Goal: Transaction & Acquisition: Purchase product/service

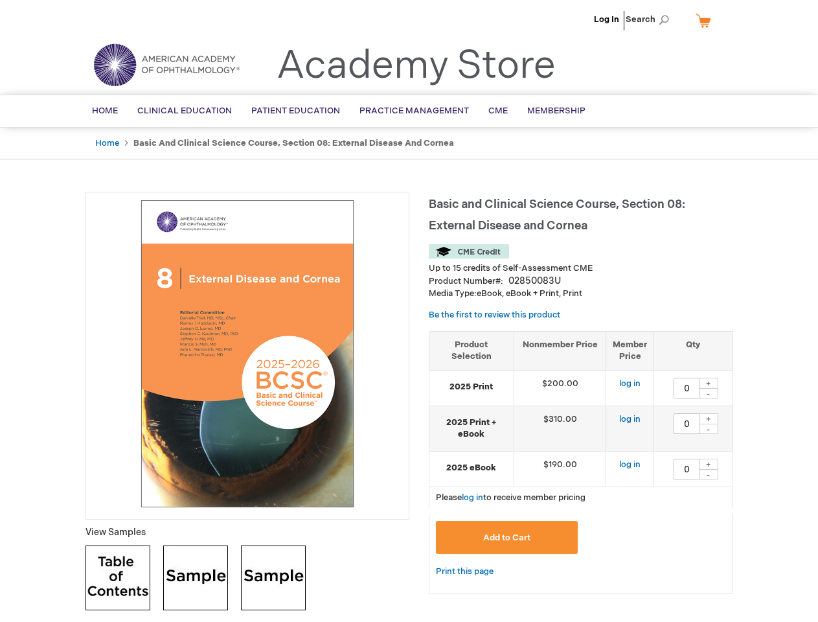
click at [409, 311] on div at bounding box center [248, 356] width 324 height 328
click at [651, 19] on span "Search" at bounding box center [650, 19] width 49 height 26
click at [581, 462] on td "$190.00" at bounding box center [560, 469] width 93 height 36
click at [709, 383] on div "+" at bounding box center [708, 383] width 19 height 11
click at [709, 393] on div "-" at bounding box center [708, 393] width 19 height 10
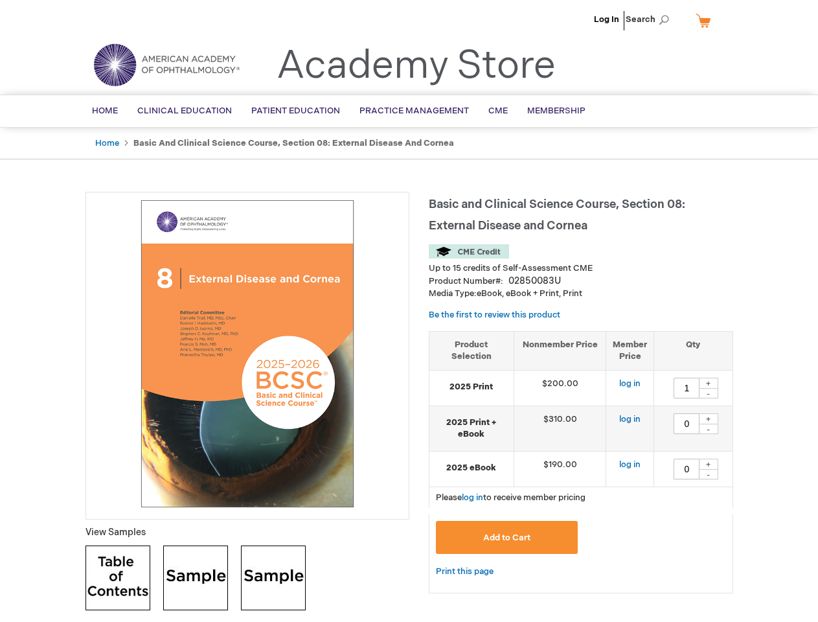
type input "0"
click at [709, 419] on div "+" at bounding box center [708, 418] width 19 height 11
click at [709, 429] on div "-" at bounding box center [708, 429] width 19 height 10
type input "0"
click at [709, 464] on div "+" at bounding box center [708, 464] width 19 height 11
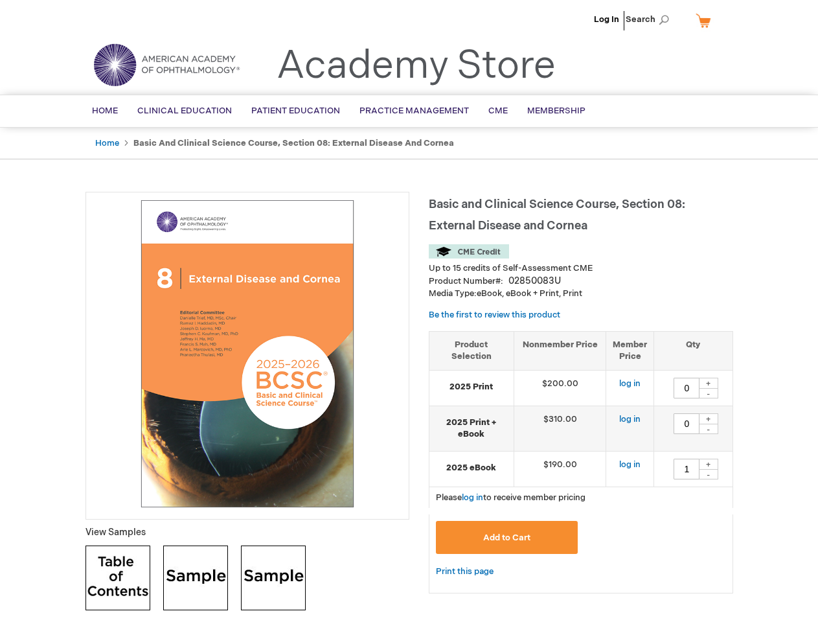
click at [709, 474] on div "-" at bounding box center [708, 474] width 19 height 10
type input "0"
